Goal: Transaction & Acquisition: Subscribe to service/newsletter

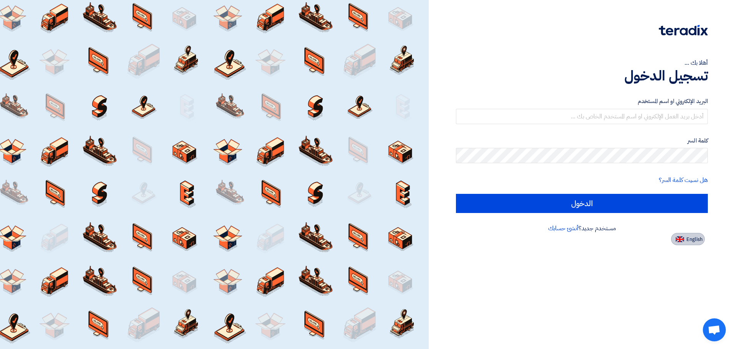
click at [687, 238] on span "English" at bounding box center [695, 239] width 16 height 5
type input "Sign in"
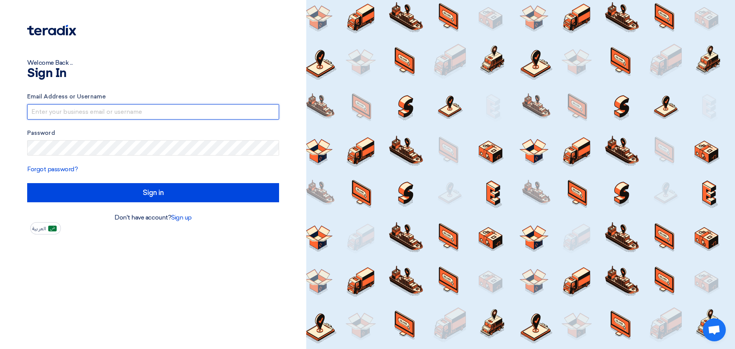
click at [100, 110] on input "text" at bounding box center [153, 111] width 252 height 15
type input "e"
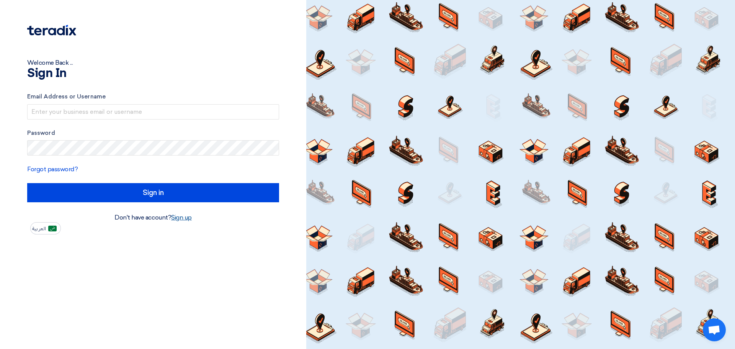
click at [174, 217] on link "Sign up" at bounding box center [181, 217] width 21 height 7
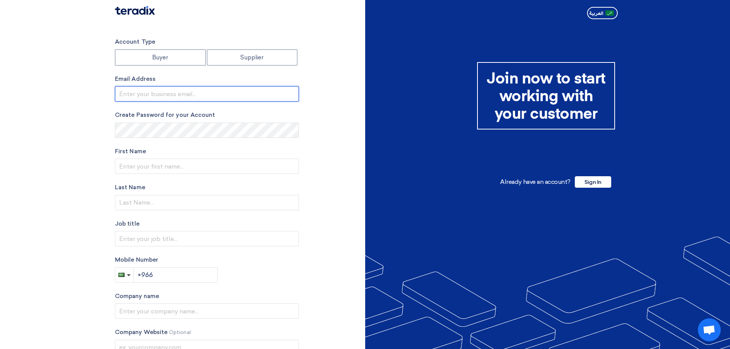
click at [174, 96] on input "email" at bounding box center [207, 93] width 184 height 15
type input "[EMAIL_ADDRESS][DOMAIN_NAME]"
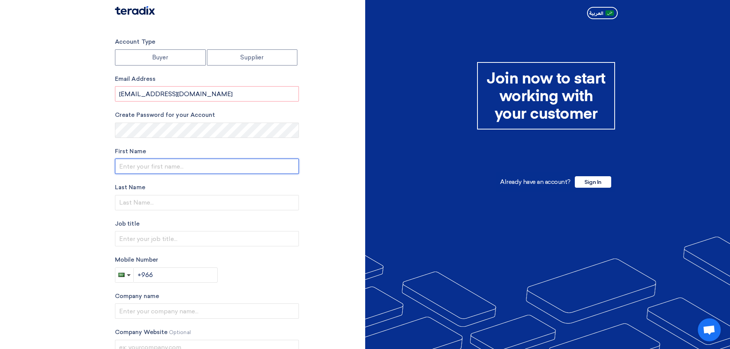
click at [170, 164] on input "text" at bounding box center [207, 166] width 184 height 15
type input "[PERSON_NAME]"
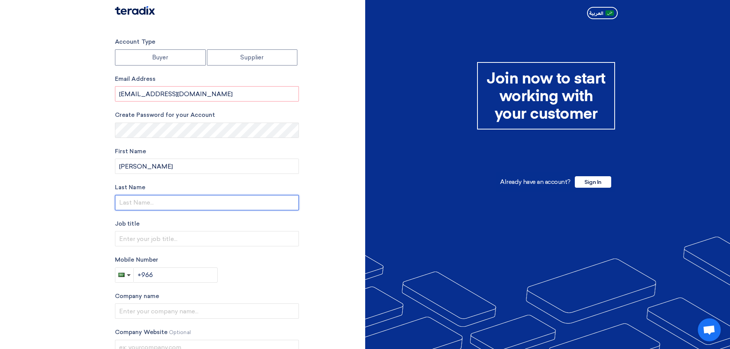
type input "Aldea"
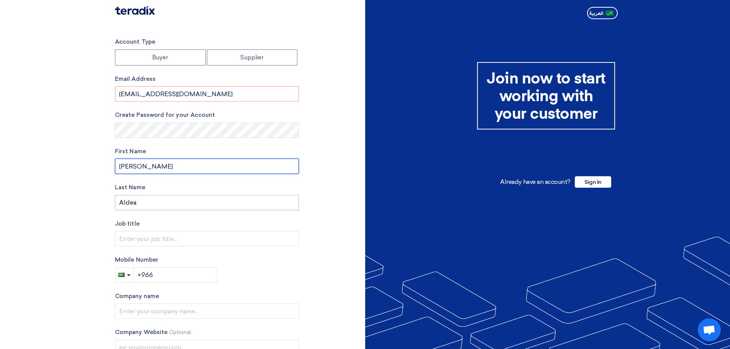
scroll to position [38, 0]
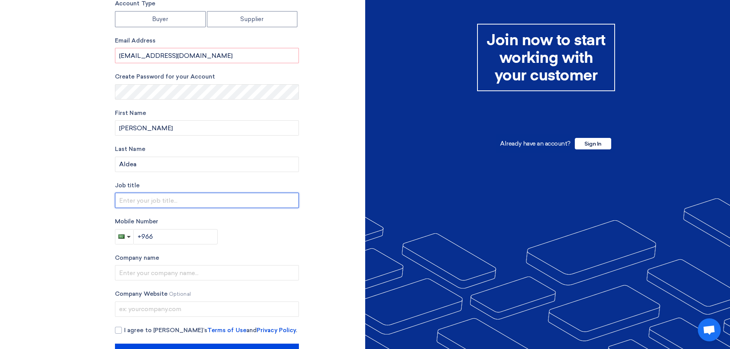
click at [165, 199] on input "text" at bounding box center [207, 200] width 184 height 15
click at [180, 201] on input "text" at bounding box center [207, 200] width 184 height 15
type input "P"
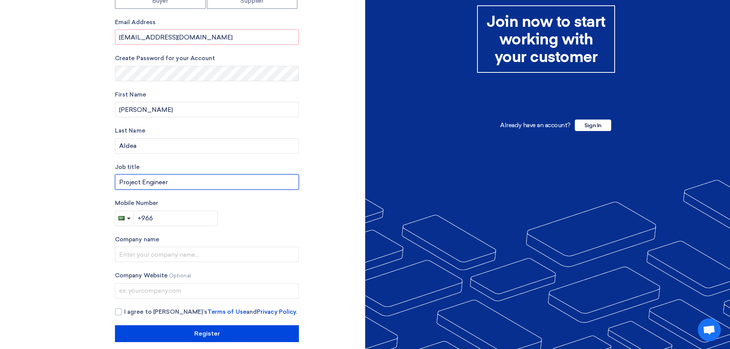
scroll to position [65, 0]
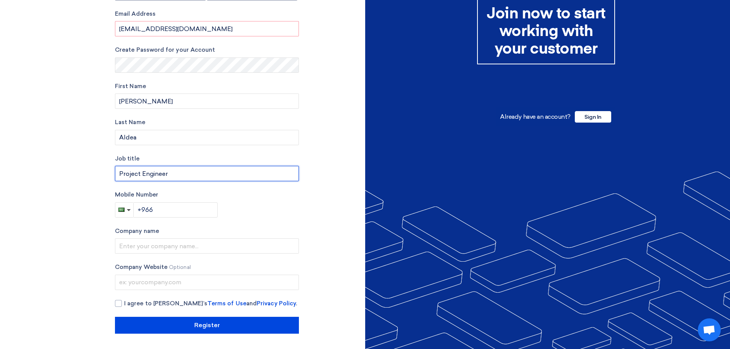
type input "Project Engineer"
click at [170, 210] on input "+966" at bounding box center [176, 209] width 84 height 15
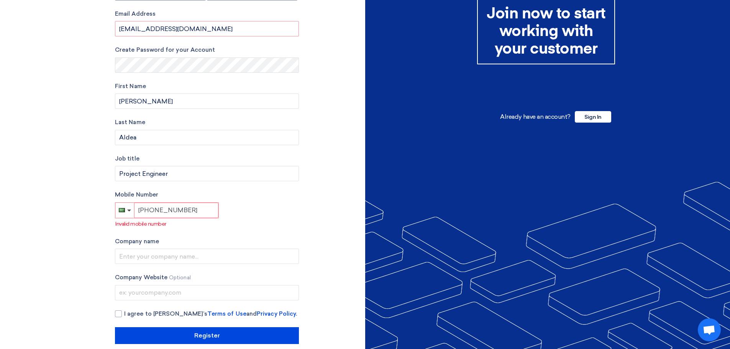
click at [154, 209] on input "[PHONE_NUMBER]" at bounding box center [176, 210] width 84 height 15
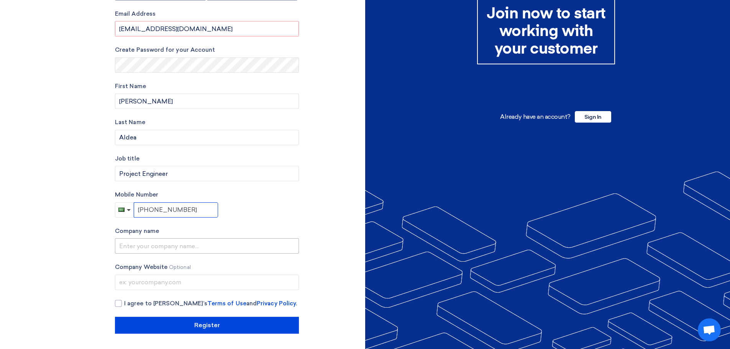
type input "[PHONE_NUMBER]"
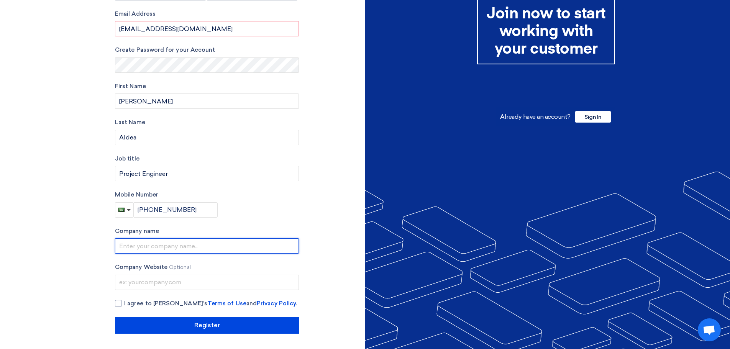
click at [160, 248] on input "text" at bounding box center [207, 245] width 184 height 15
type input "Hammer and Landsape Arabia Contracting Co."
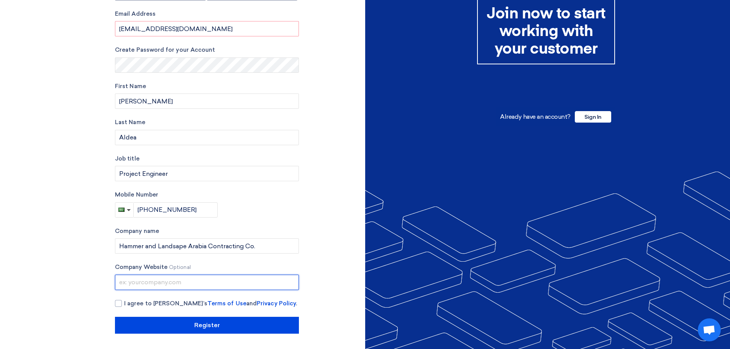
click at [148, 277] on input "text" at bounding box center [207, 282] width 184 height 15
paste input "[URL][DOMAIN_NAME]"
type input "[URL][DOMAIN_NAME]"
click at [118, 304] on div at bounding box center [118, 303] width 7 height 7
click at [124, 304] on input "I agree to [PERSON_NAME]’s Terms of Use and Privacy Policy ." at bounding box center [216, 306] width 184 height 15
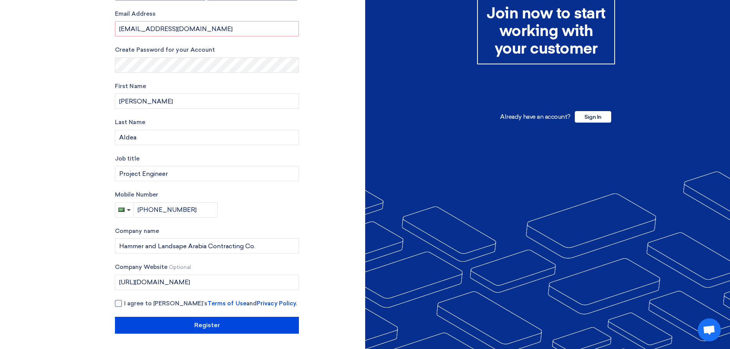
checkbox input "true"
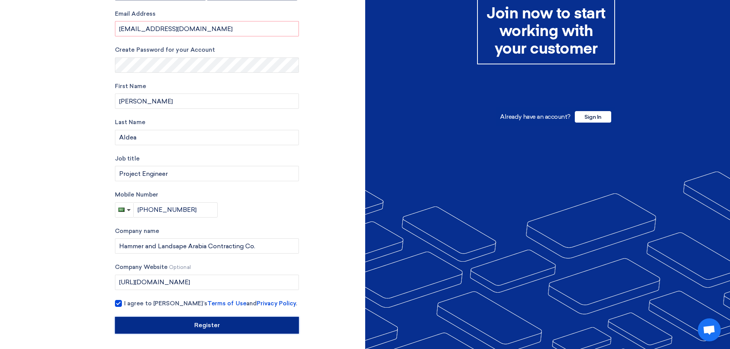
click at [211, 327] on input "Register" at bounding box center [207, 325] width 184 height 17
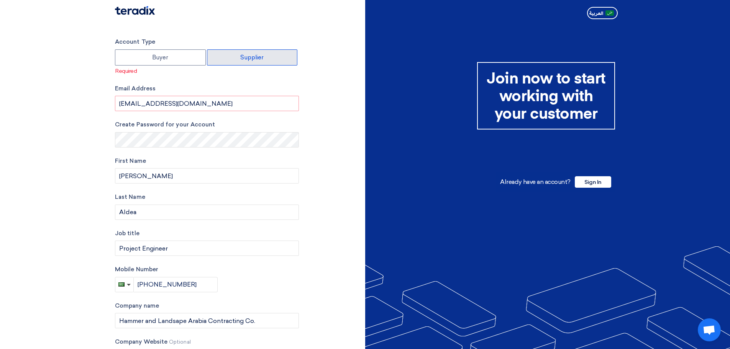
click at [250, 56] on label "Supplier" at bounding box center [252, 57] width 91 height 16
click at [250, 56] on input "Supplier" at bounding box center [252, 57] width 90 height 15
radio input "true"
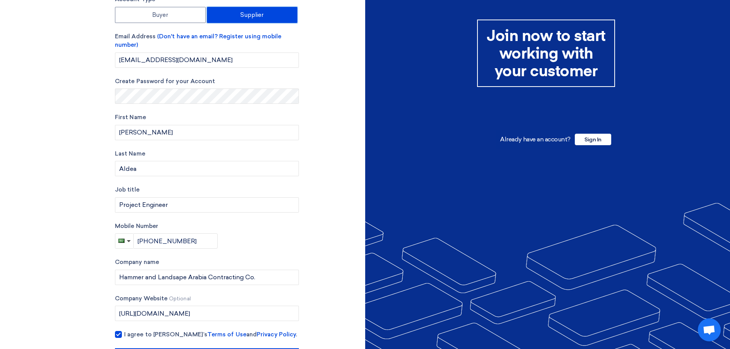
scroll to position [74, 0]
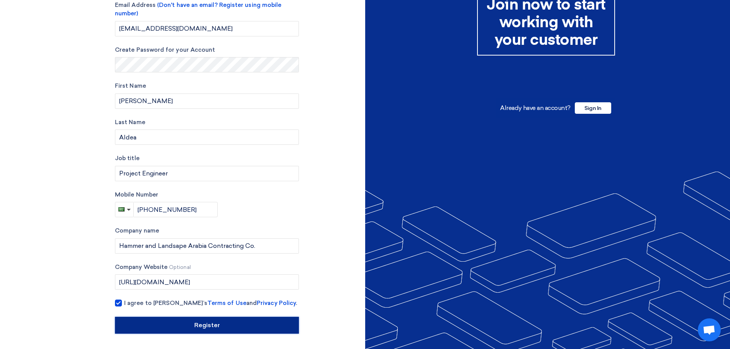
click at [220, 327] on input "Register" at bounding box center [207, 325] width 184 height 17
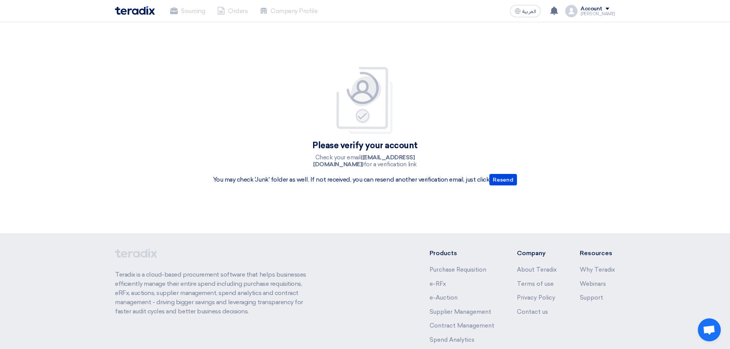
click at [617, 71] on div "Please verify your account Check your email ([EMAIL_ADDRESS][DOMAIN_NAME]) for …" at bounding box center [365, 127] width 730 height 211
click at [652, 80] on div "Please verify your account Check your email ([EMAIL_ADDRESS][DOMAIN_NAME]) for …" at bounding box center [365, 127] width 730 height 211
